Goal: Transaction & Acquisition: Book appointment/travel/reservation

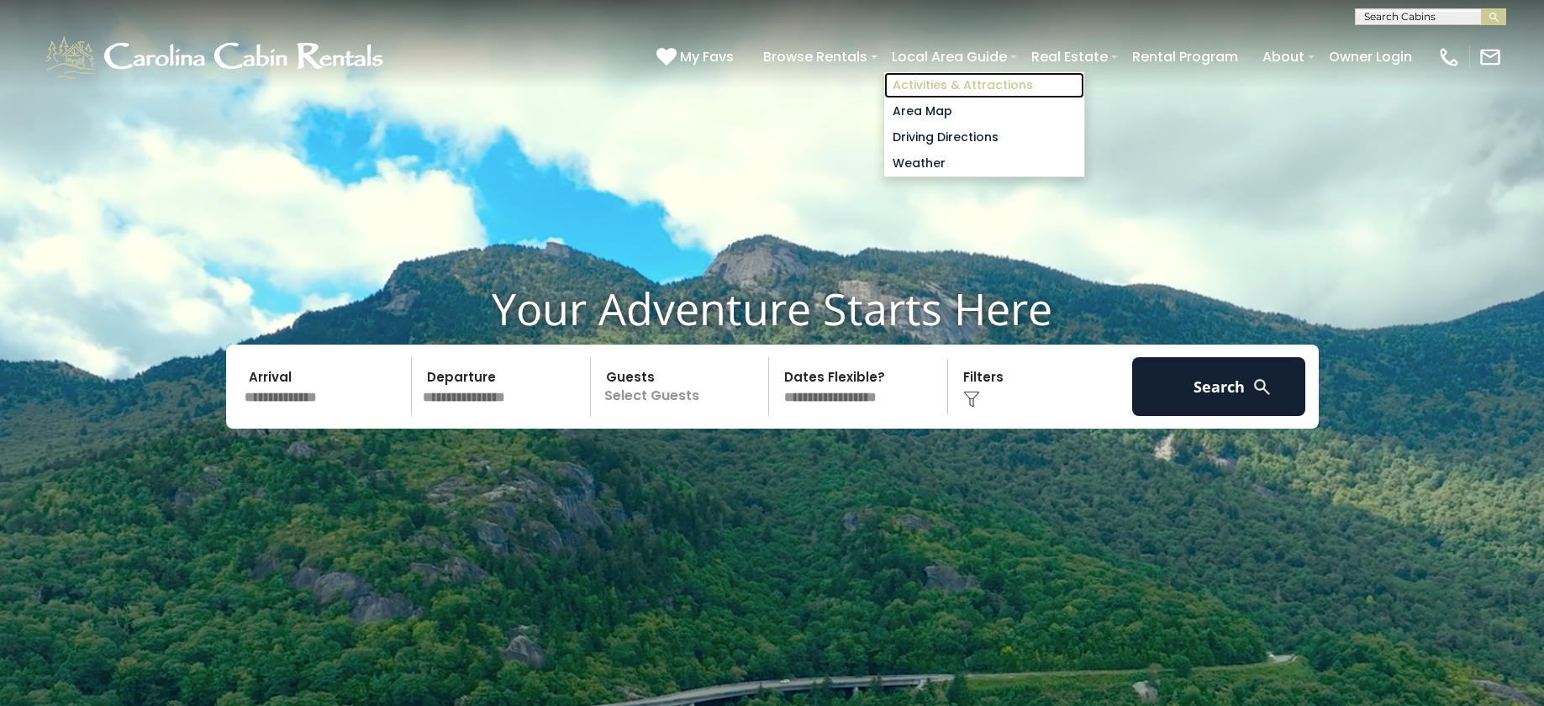
click at [914, 81] on link "Activities & Attractions" at bounding box center [984, 85] width 200 height 26
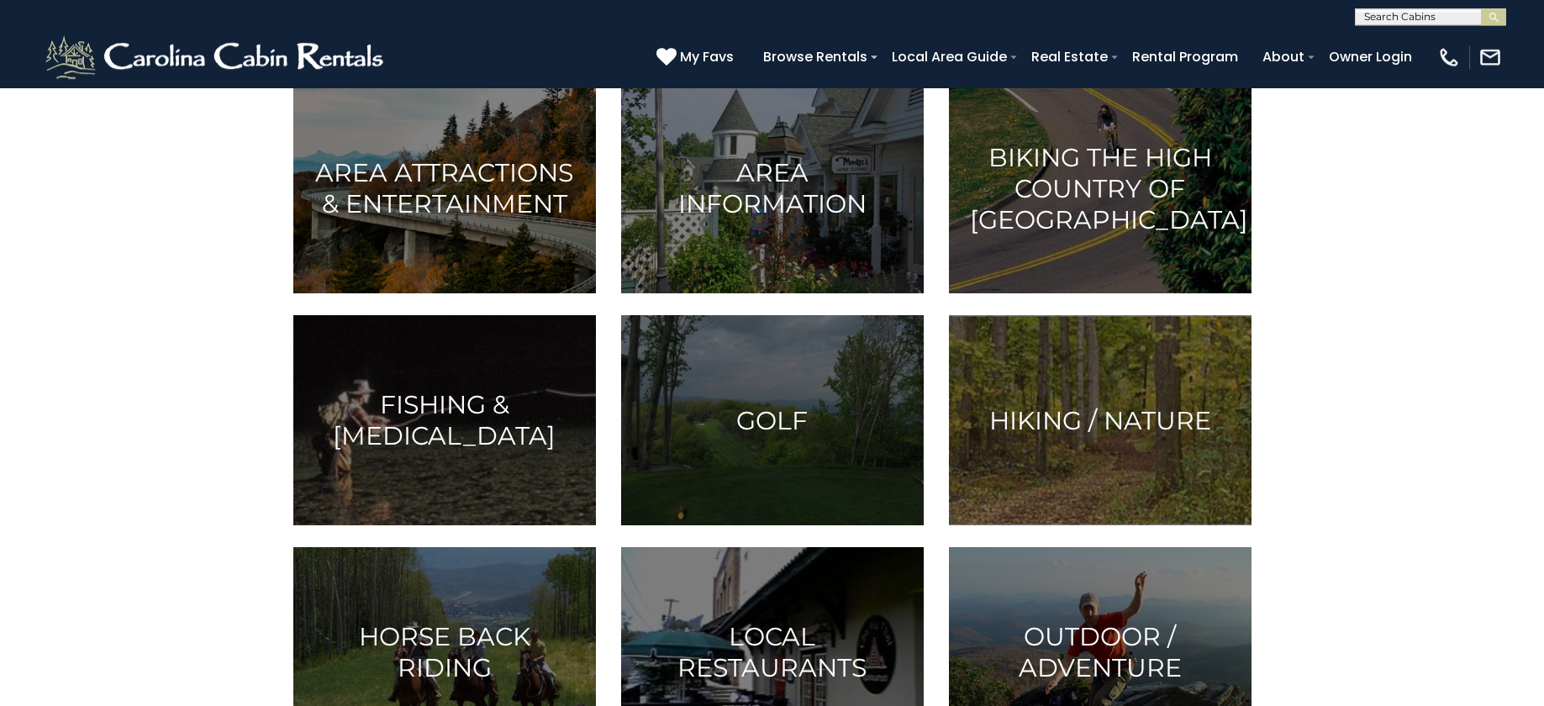
scroll to position [456, 0]
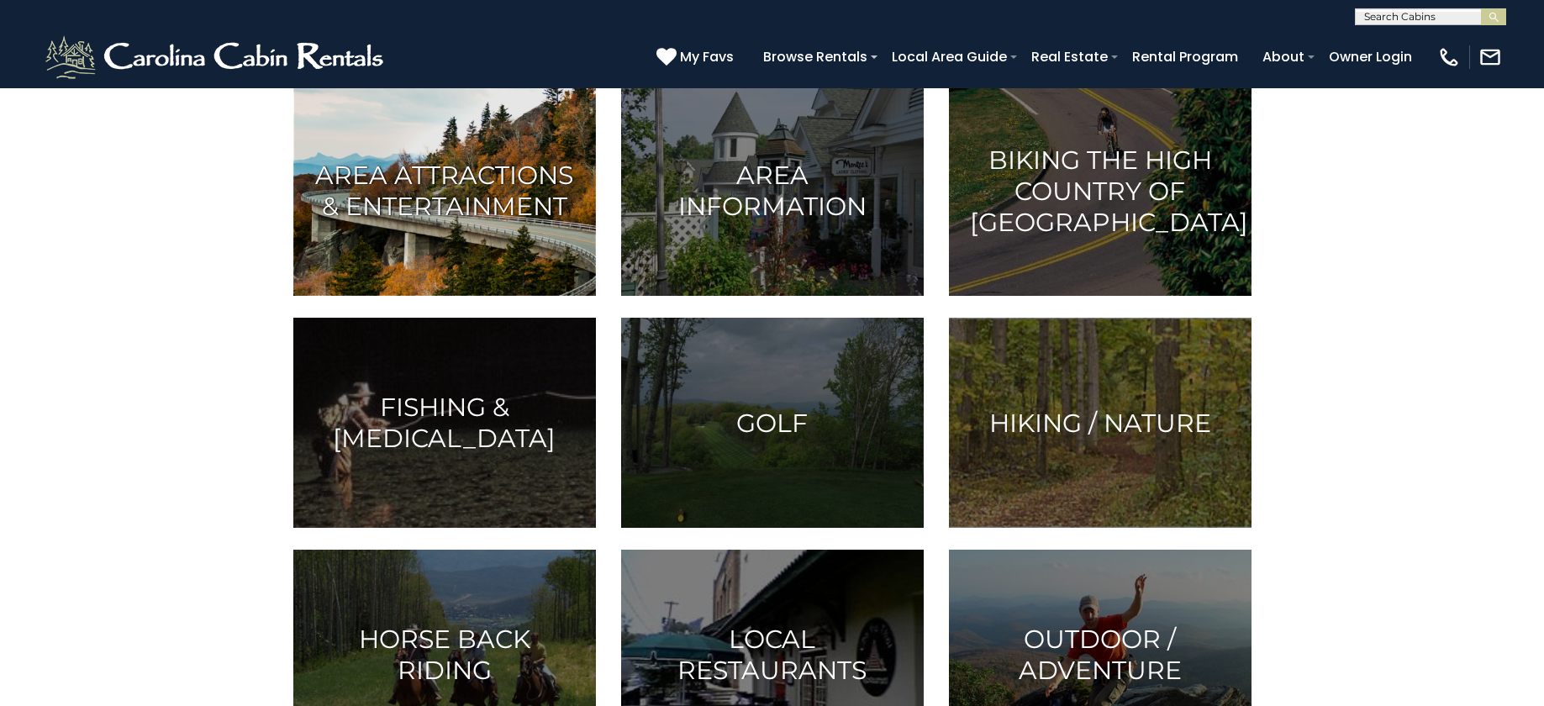
click at [386, 205] on h3 "Area Attractions & Entertainment" at bounding box center [444, 191] width 261 height 62
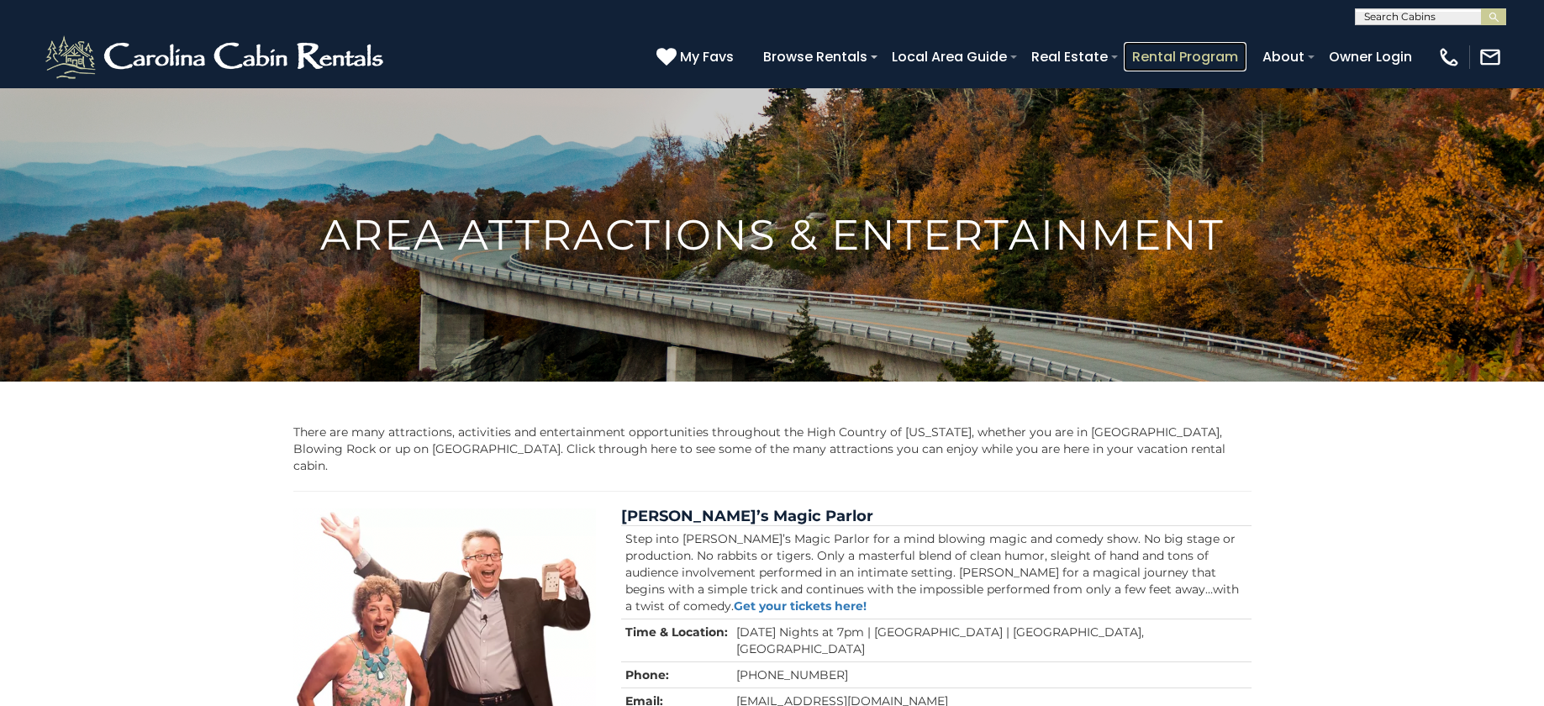
click at [1167, 56] on link "Rental Program" at bounding box center [1185, 56] width 123 height 29
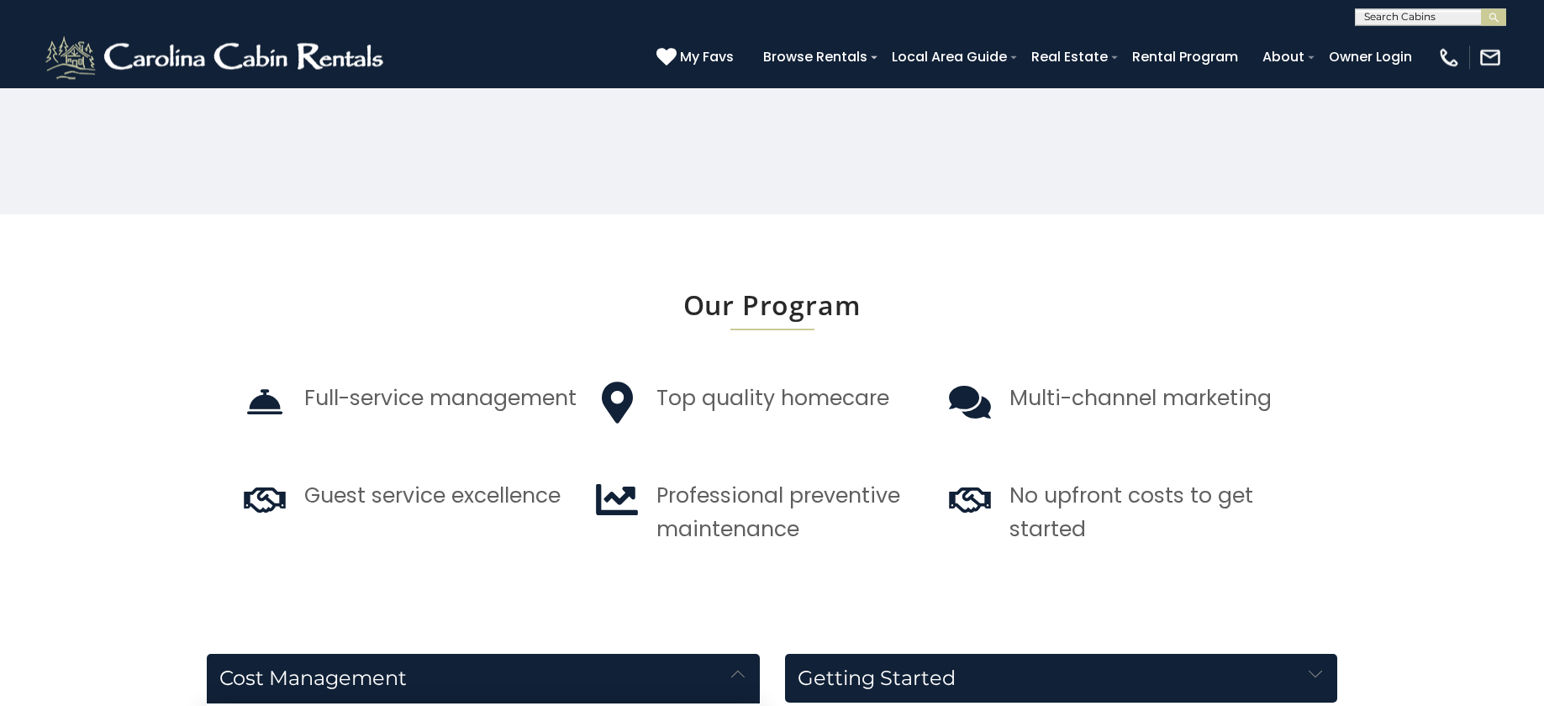
scroll to position [1291, 0]
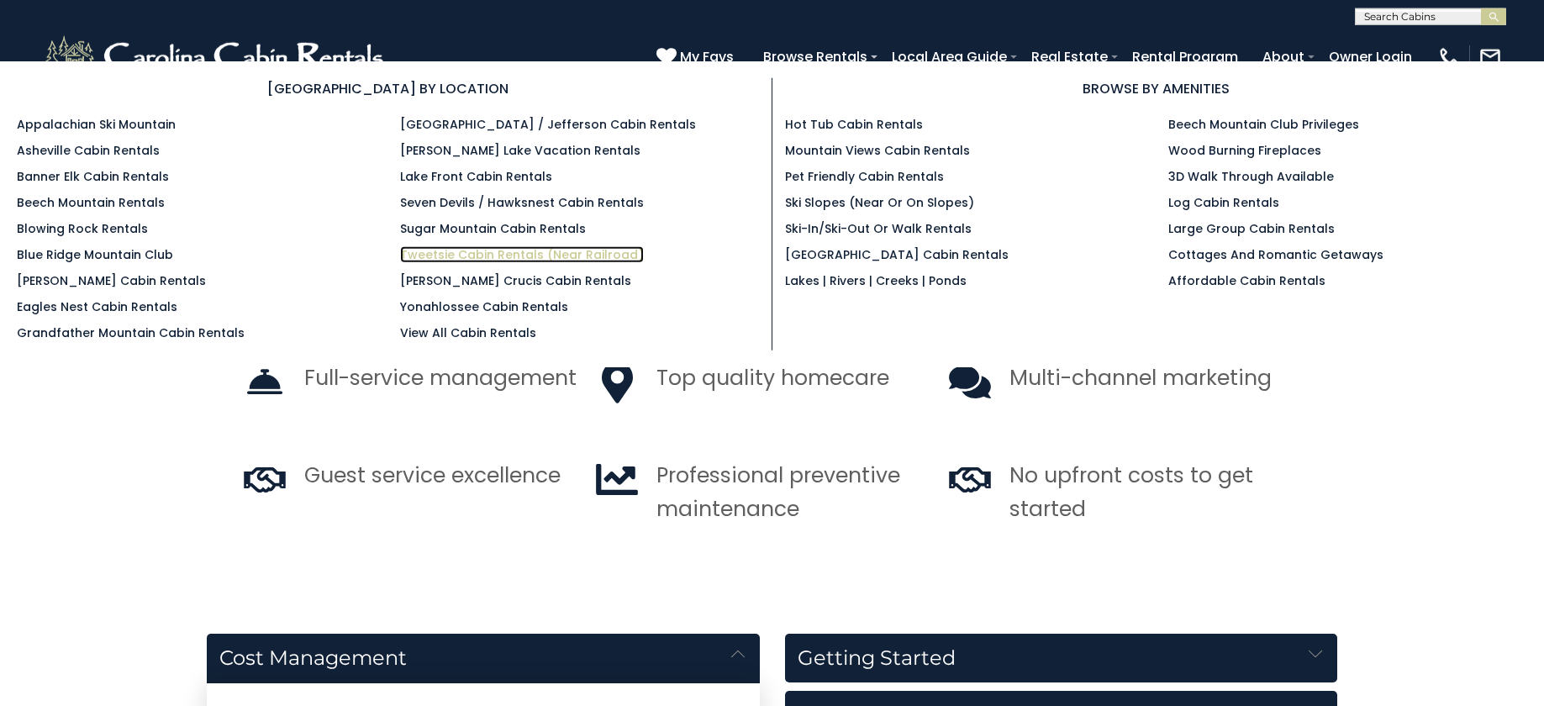
click at [432, 257] on link "Tweetsie Cabin Rentals (Near Railroad)" at bounding box center [522, 254] width 244 height 17
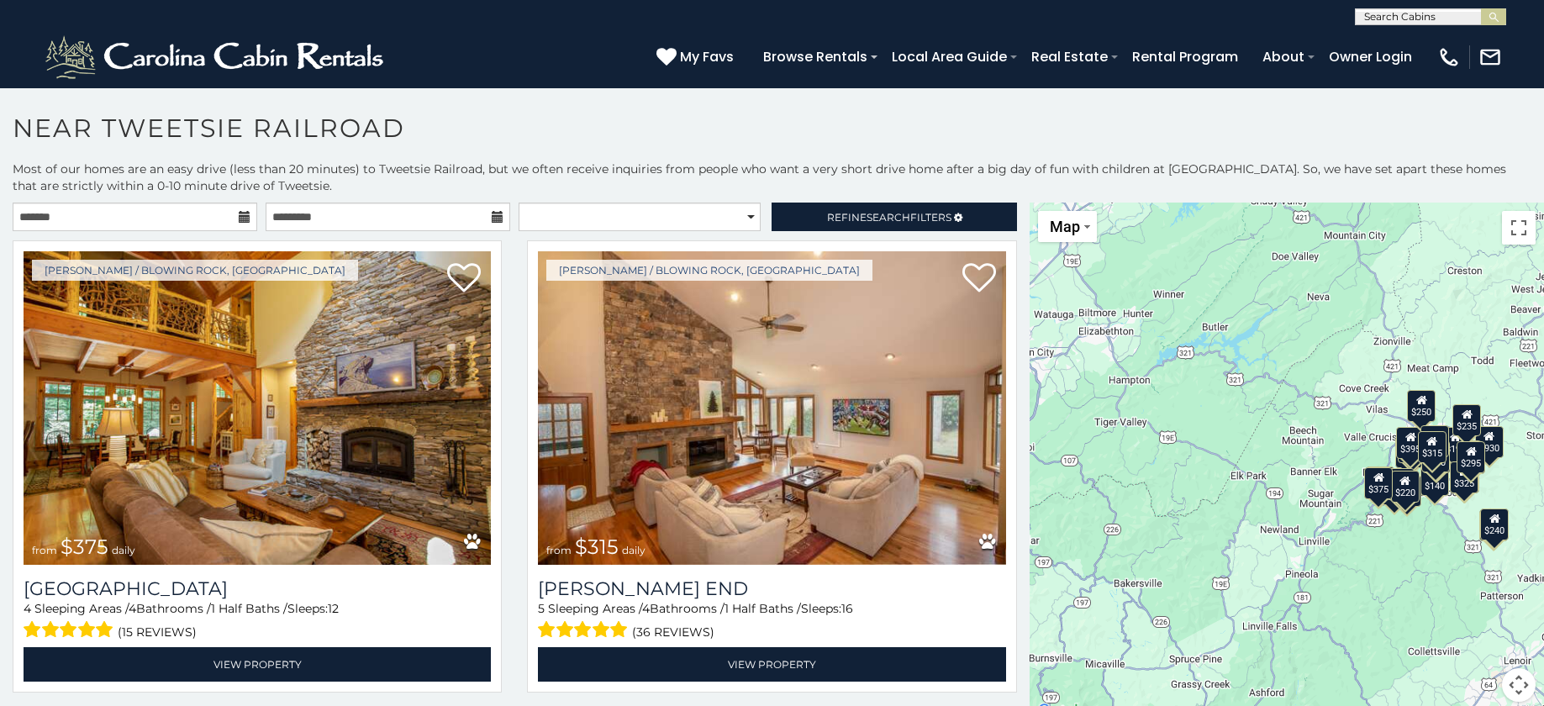
scroll to position [7, 0]
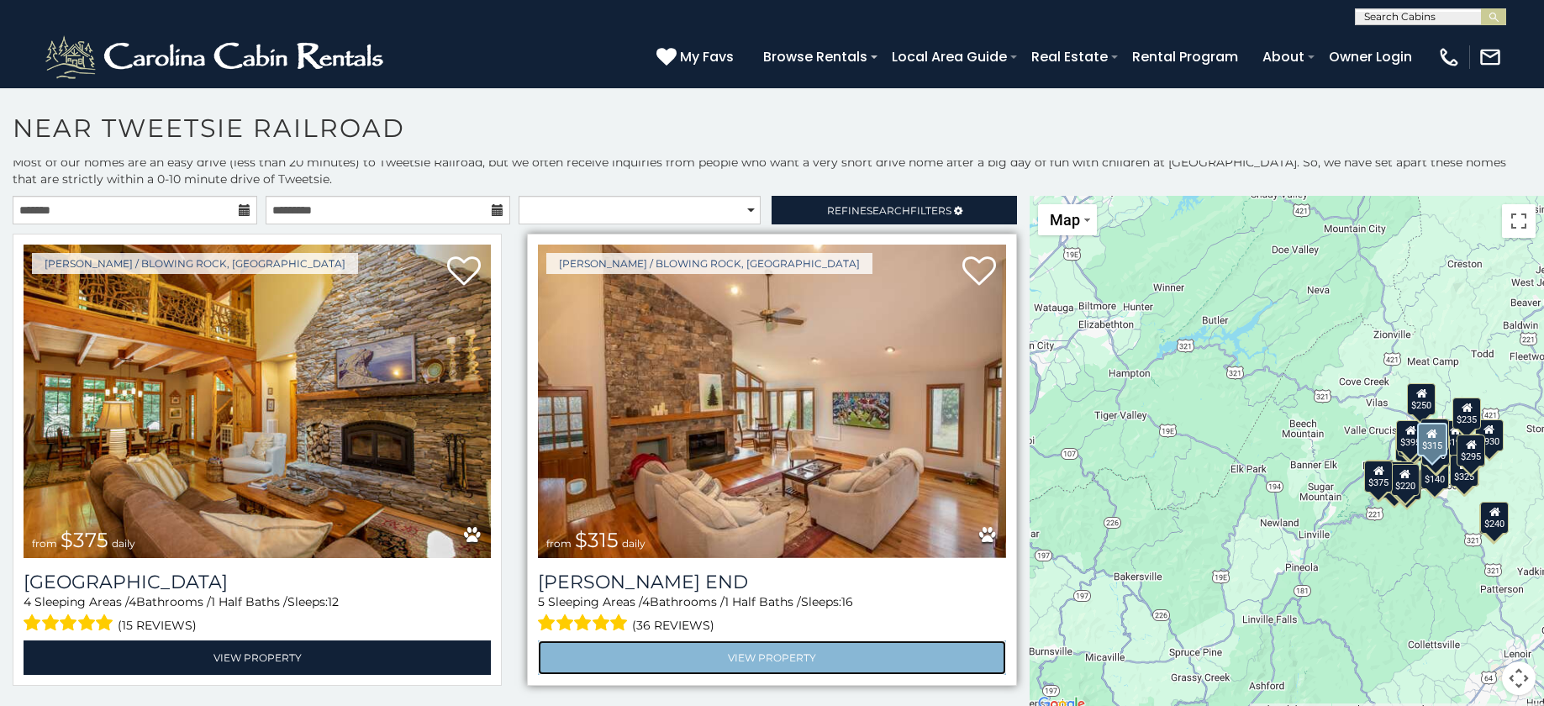
click at [600, 647] on link "View Property" at bounding box center [771, 657] width 467 height 34
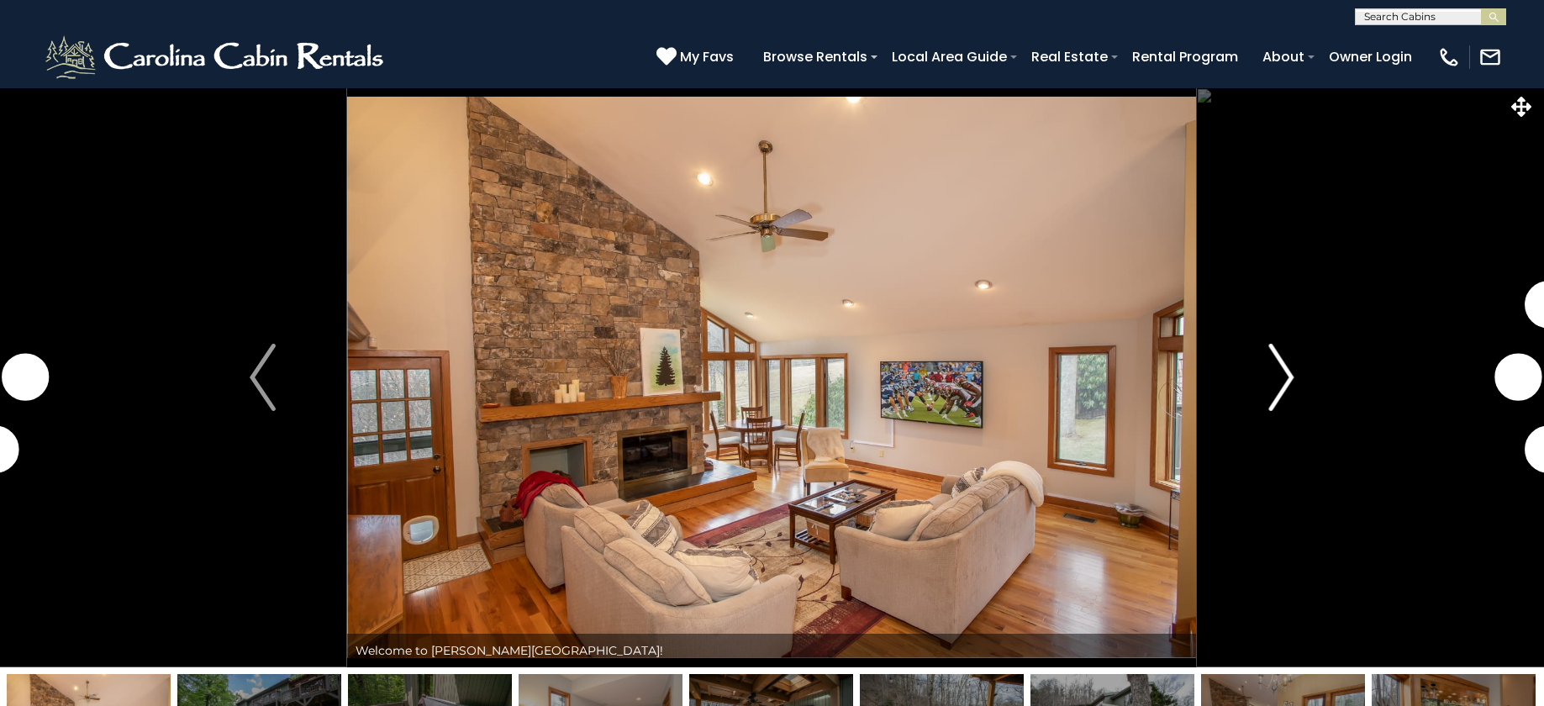
click at [1271, 368] on img "Next" at bounding box center [1280, 377] width 25 height 67
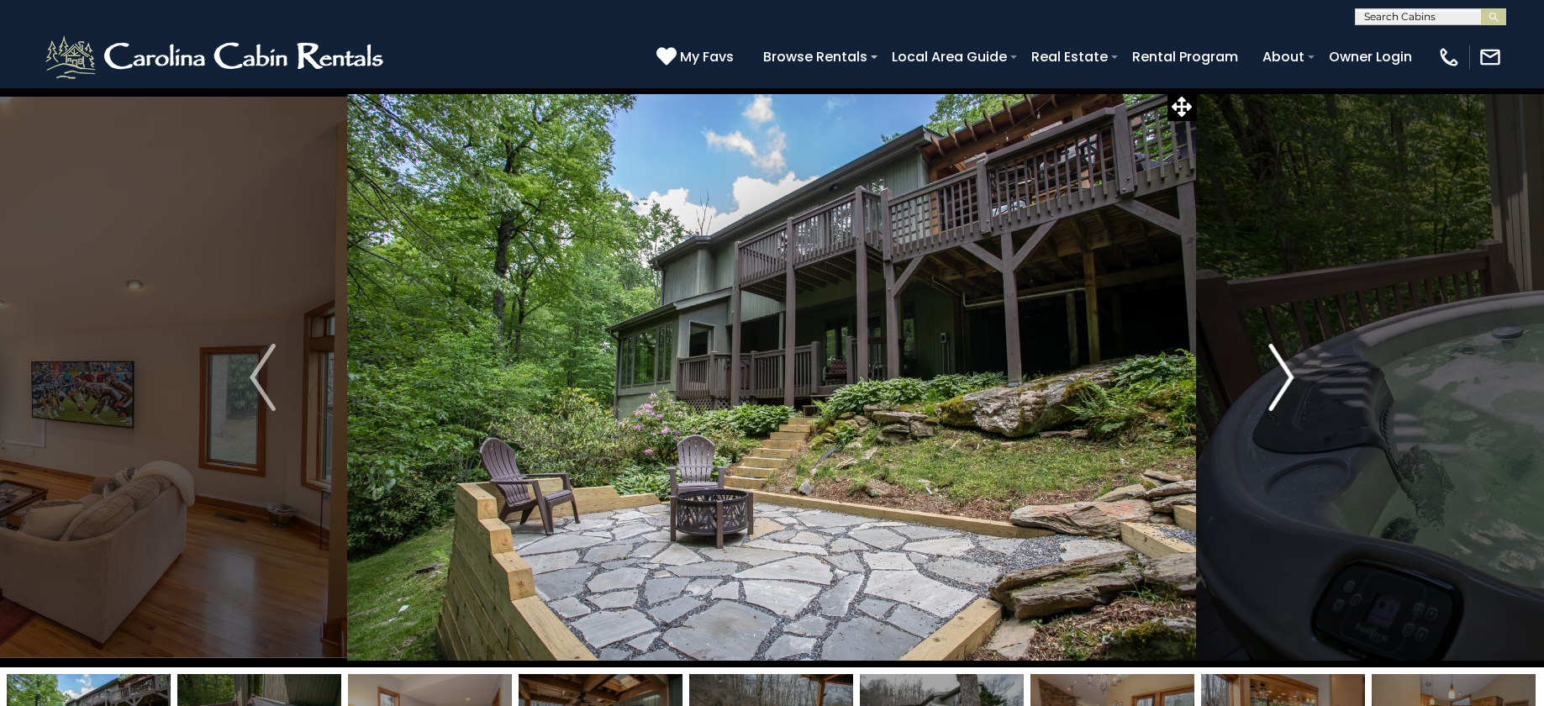
click at [1271, 368] on img "Next" at bounding box center [1280, 377] width 25 height 67
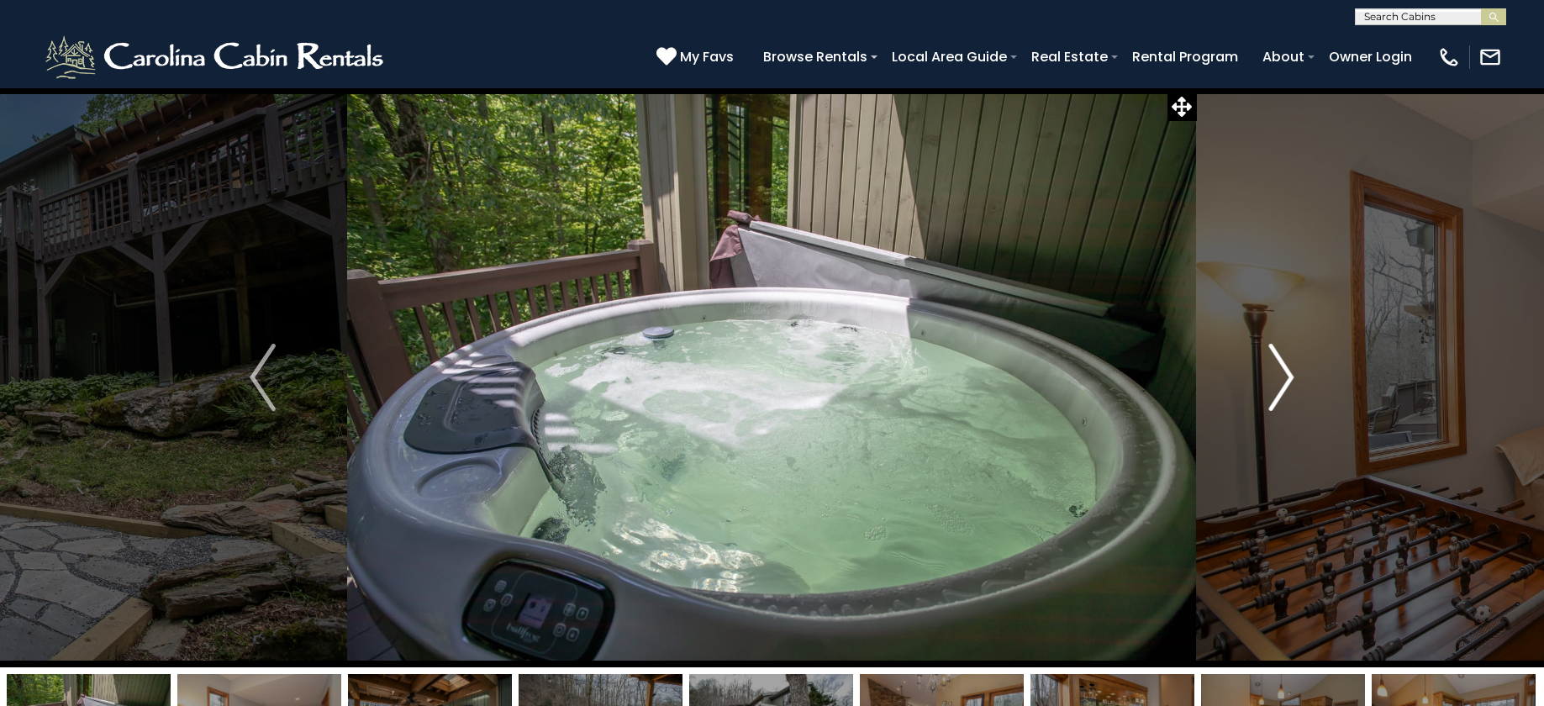
click at [1271, 368] on img "Next" at bounding box center [1280, 377] width 25 height 67
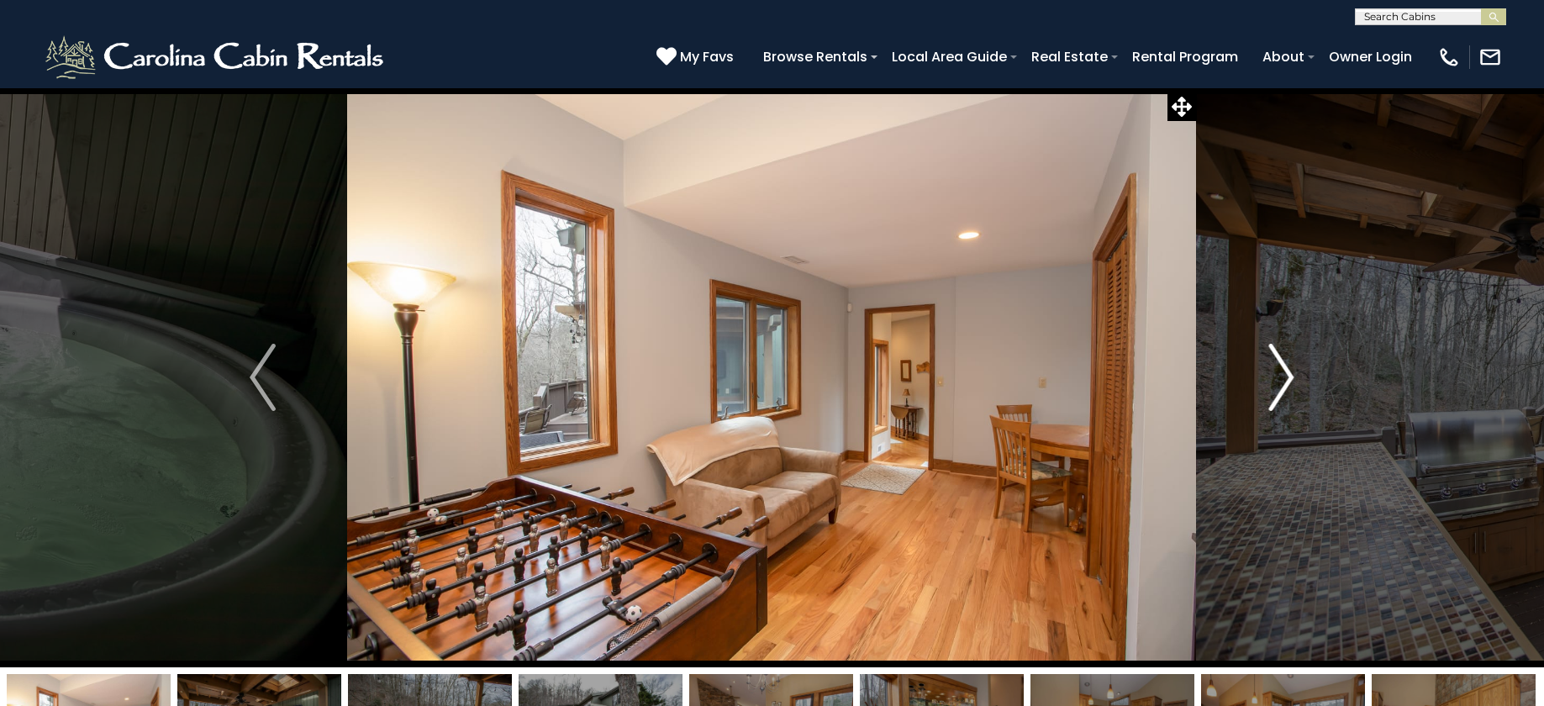
click at [1271, 368] on img "Next" at bounding box center [1280, 377] width 25 height 67
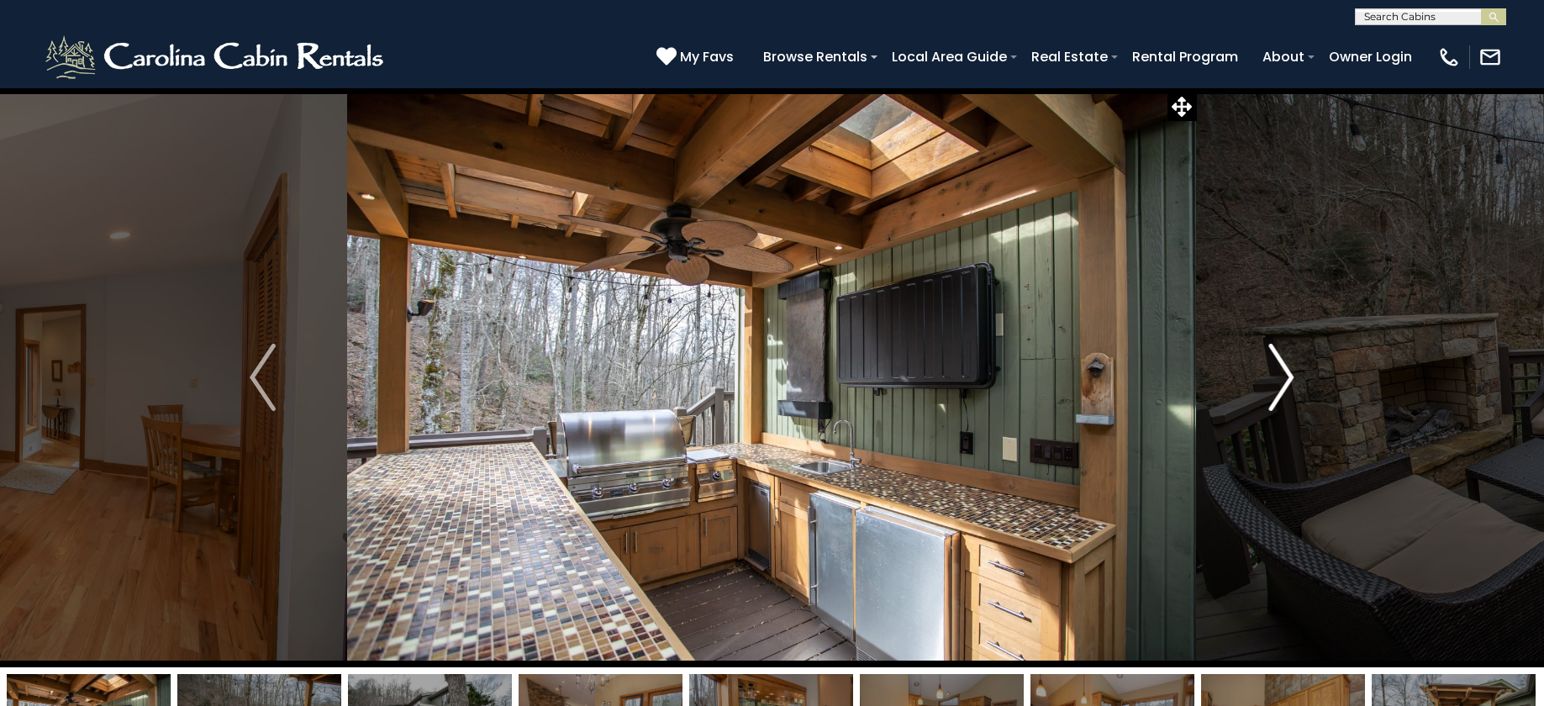
click at [1271, 368] on img "Next" at bounding box center [1280, 377] width 25 height 67
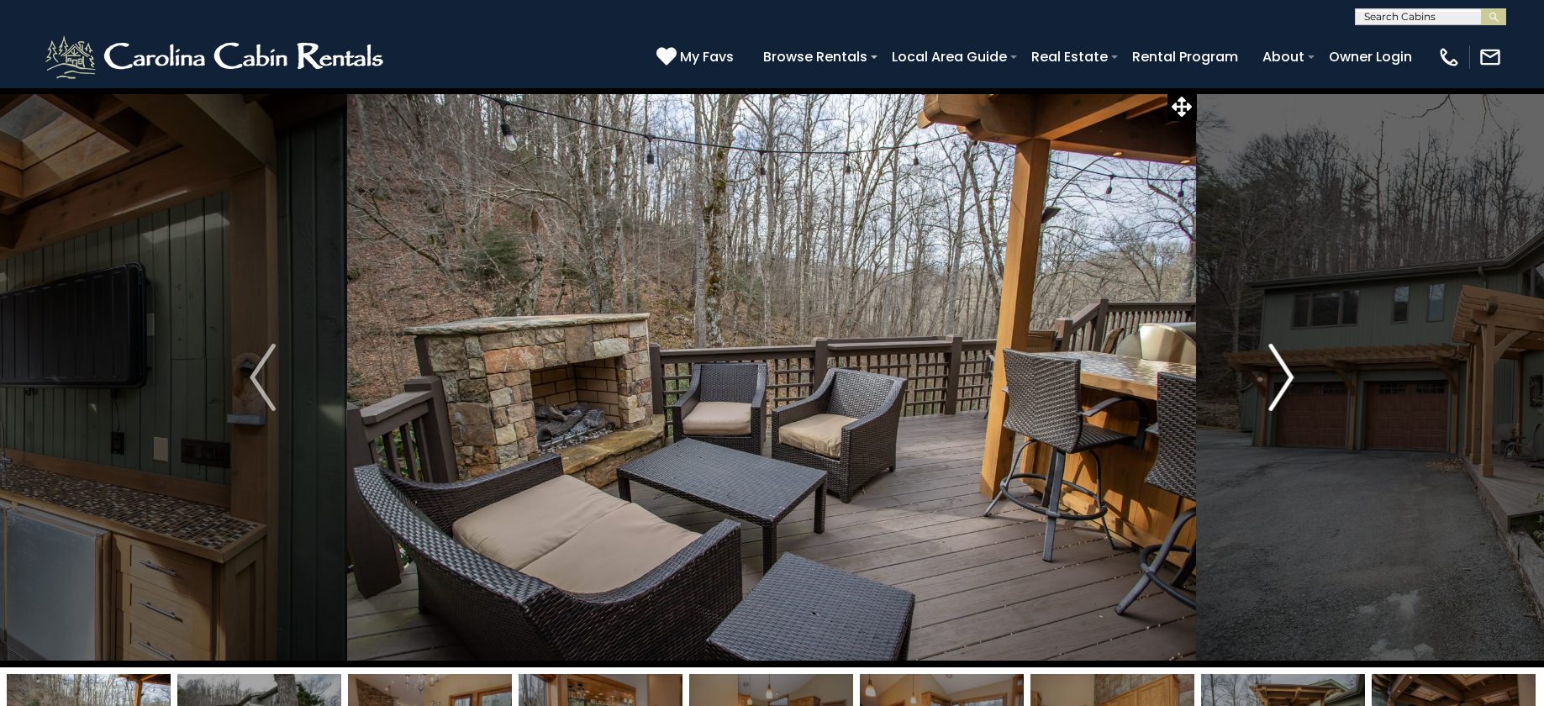
click at [1271, 368] on img "Next" at bounding box center [1280, 377] width 25 height 67
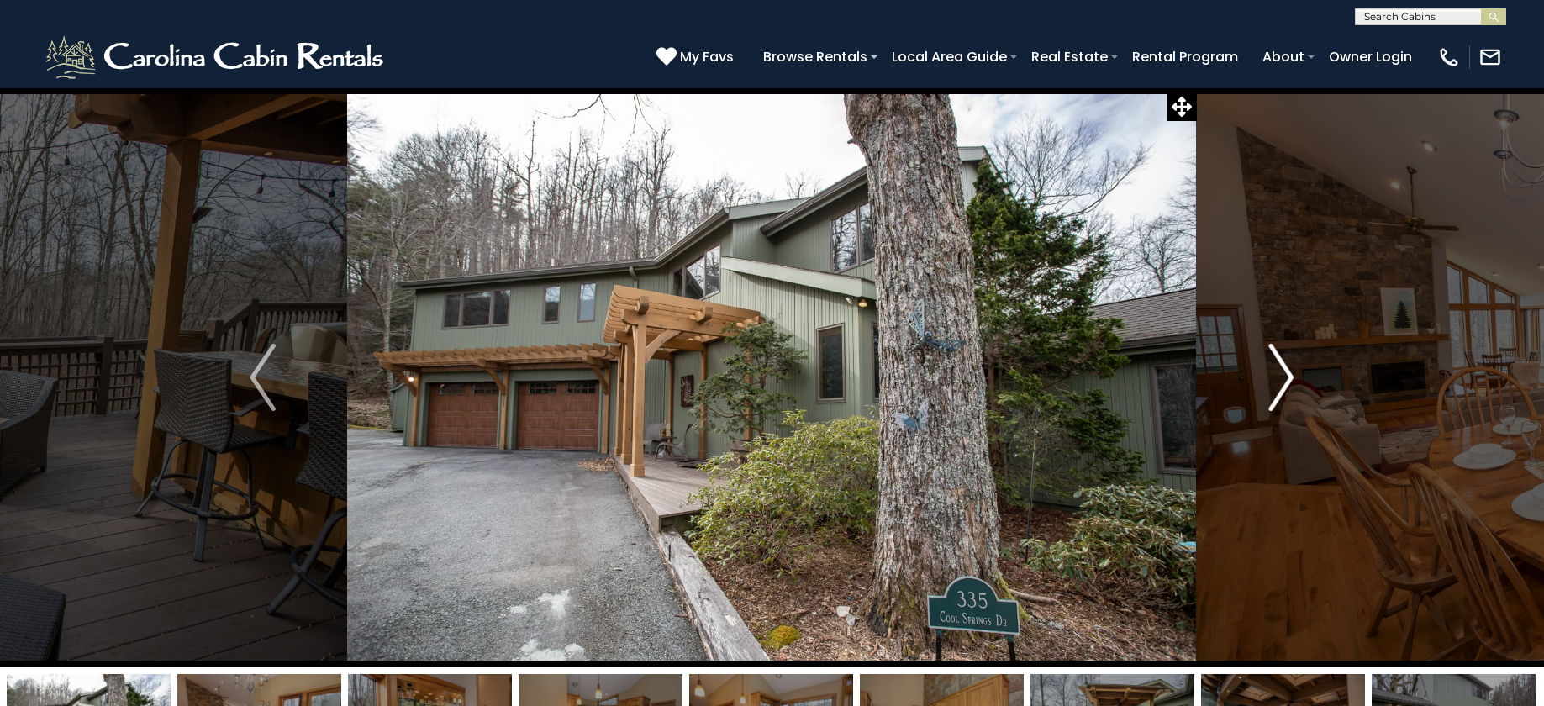
click at [1271, 368] on img "Next" at bounding box center [1280, 377] width 25 height 67
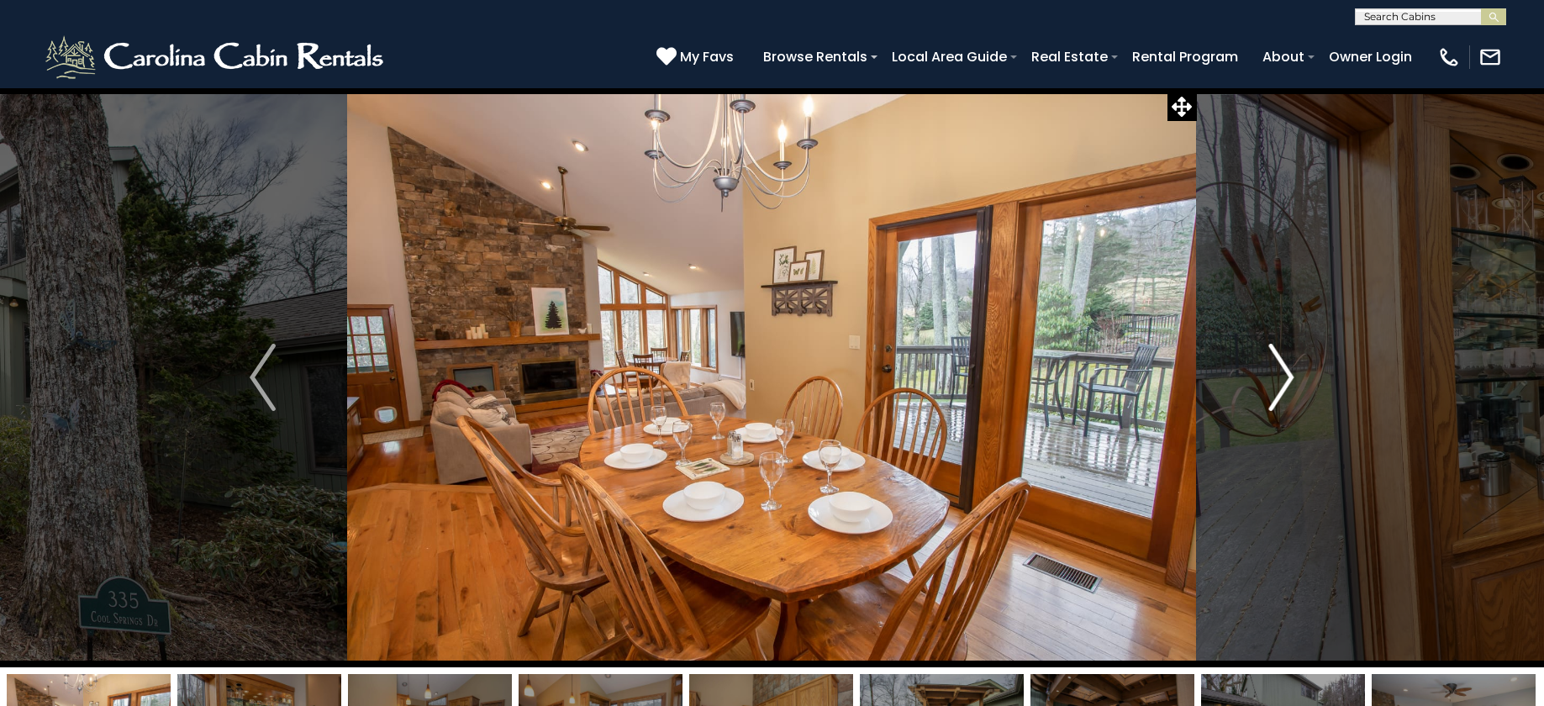
click at [1271, 368] on img "Next" at bounding box center [1280, 377] width 25 height 67
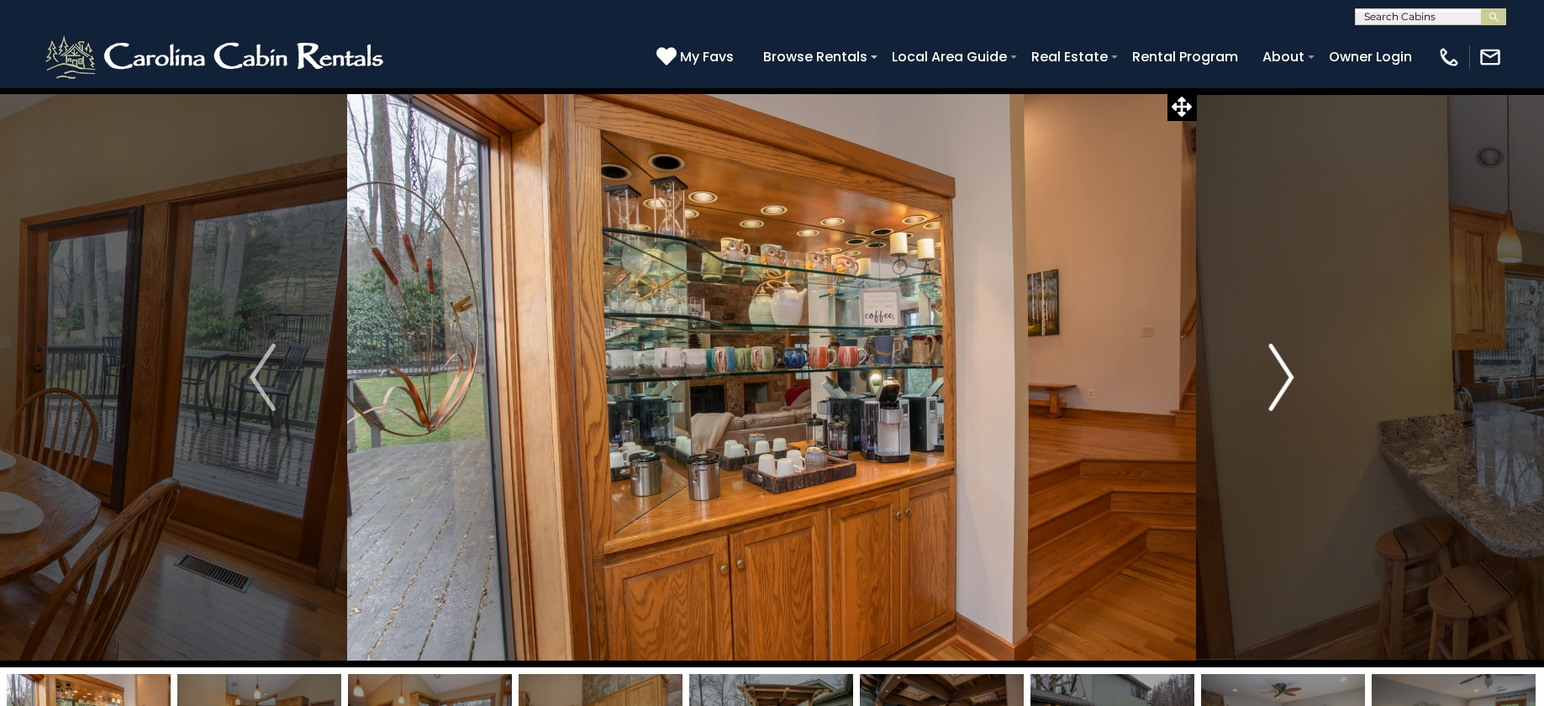
click at [1271, 368] on img "Next" at bounding box center [1280, 377] width 25 height 67
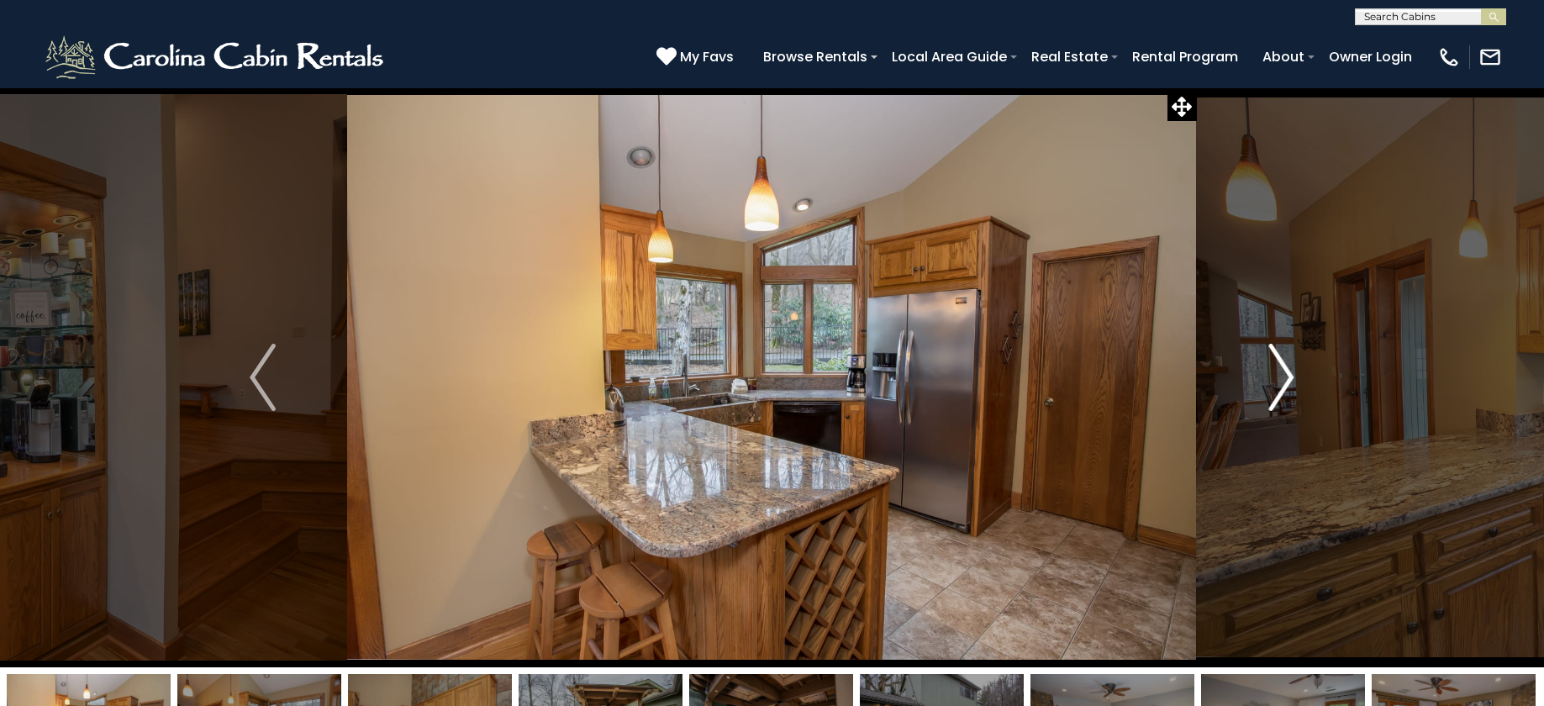
click at [1271, 368] on img "Next" at bounding box center [1280, 377] width 25 height 67
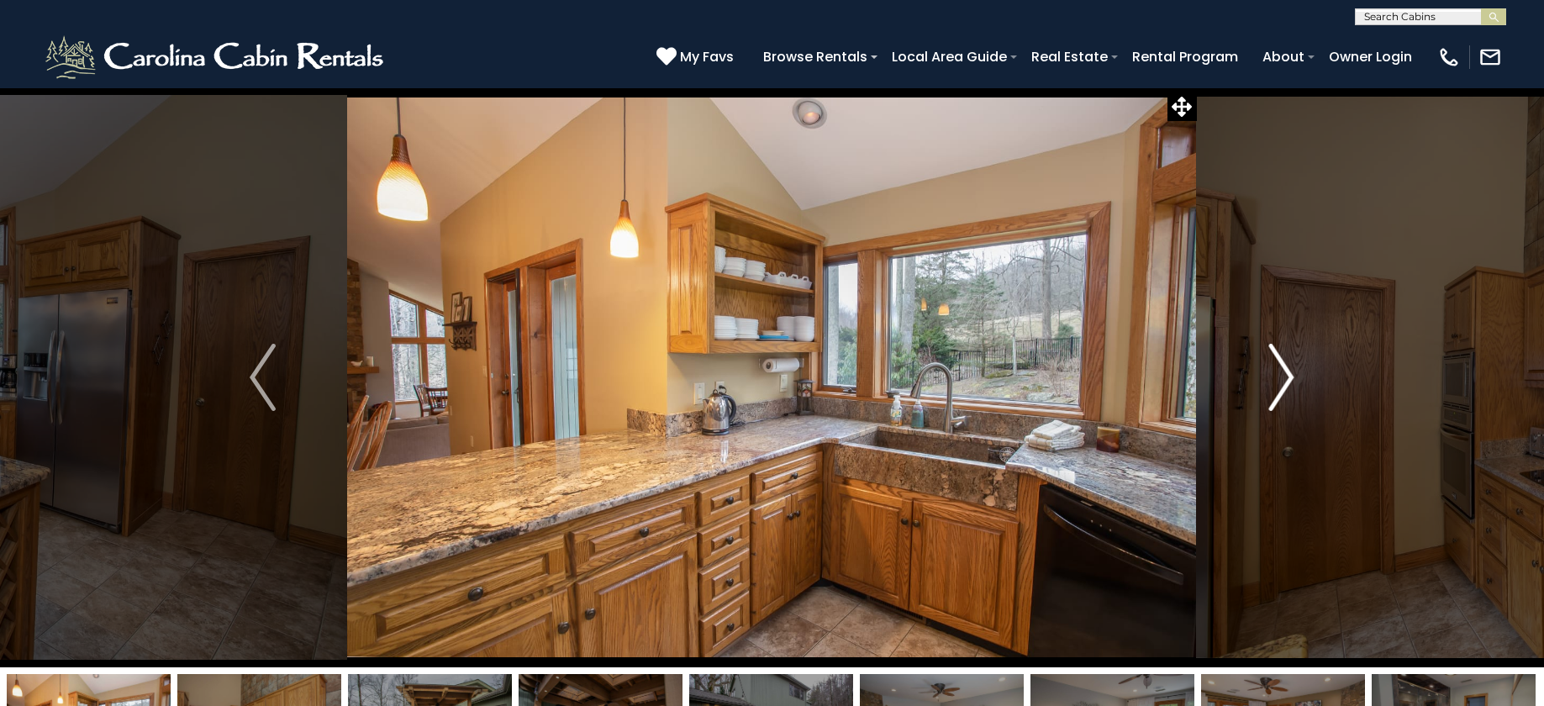
click at [1271, 368] on img "Next" at bounding box center [1280, 377] width 25 height 67
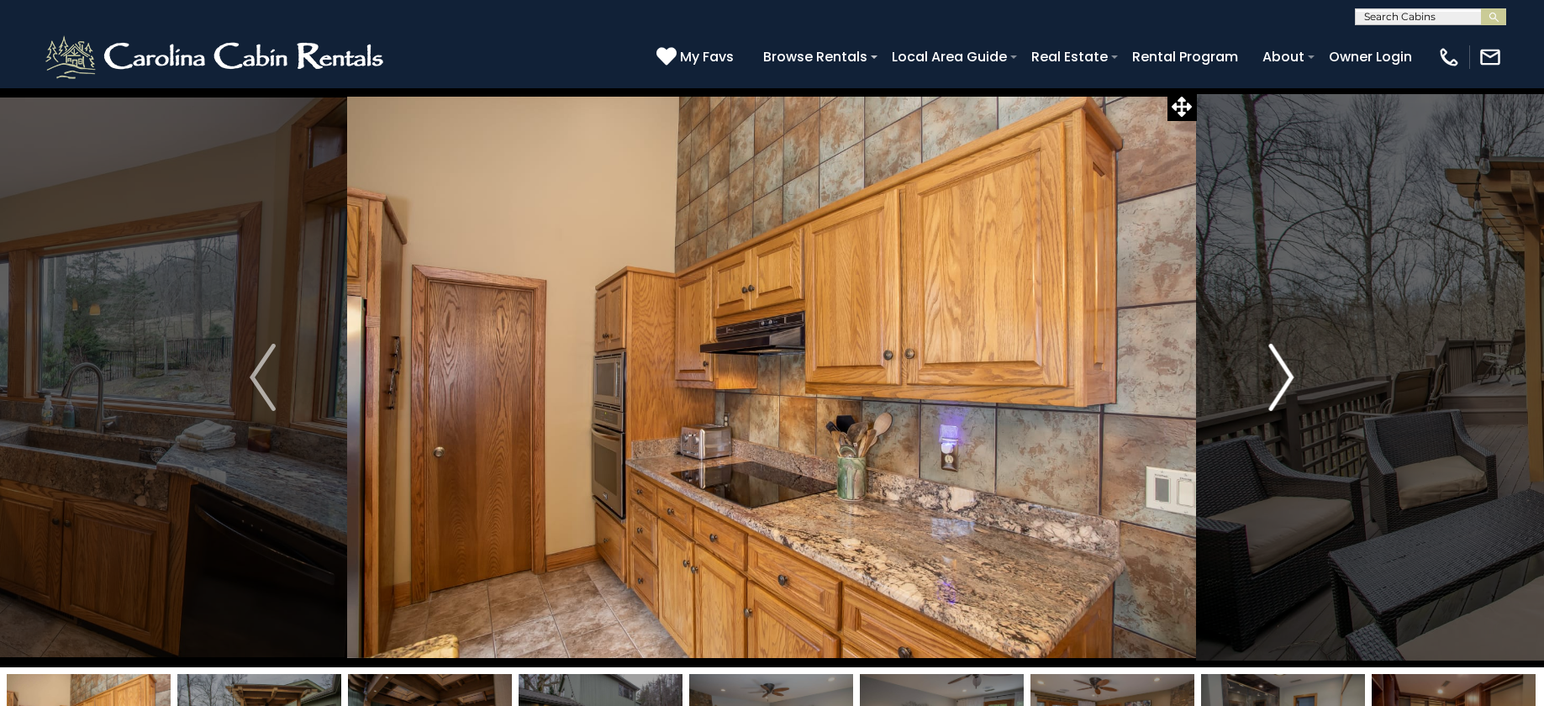
click at [1271, 368] on img "Next" at bounding box center [1280, 377] width 25 height 67
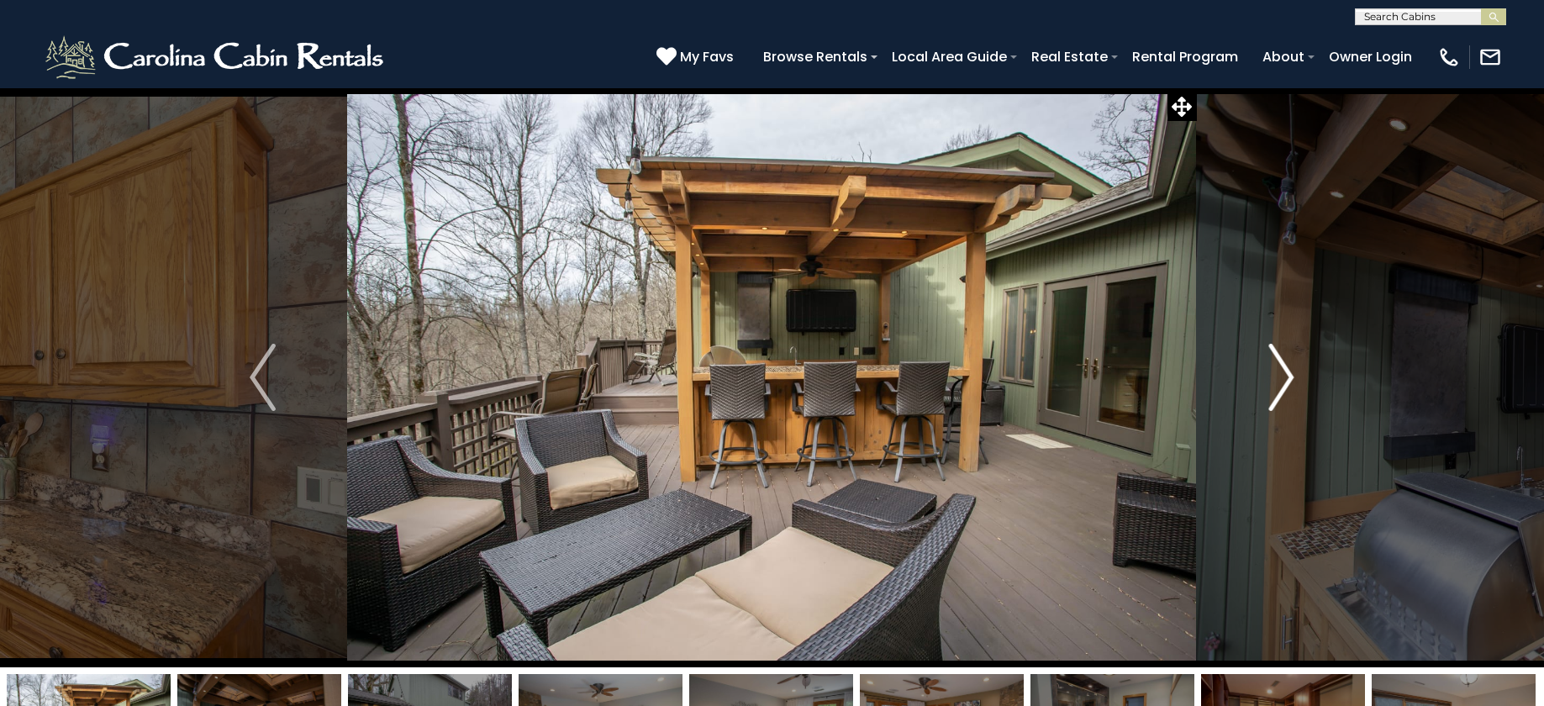
click at [1271, 368] on img "Next" at bounding box center [1280, 377] width 25 height 67
